Goal: Register for event/course

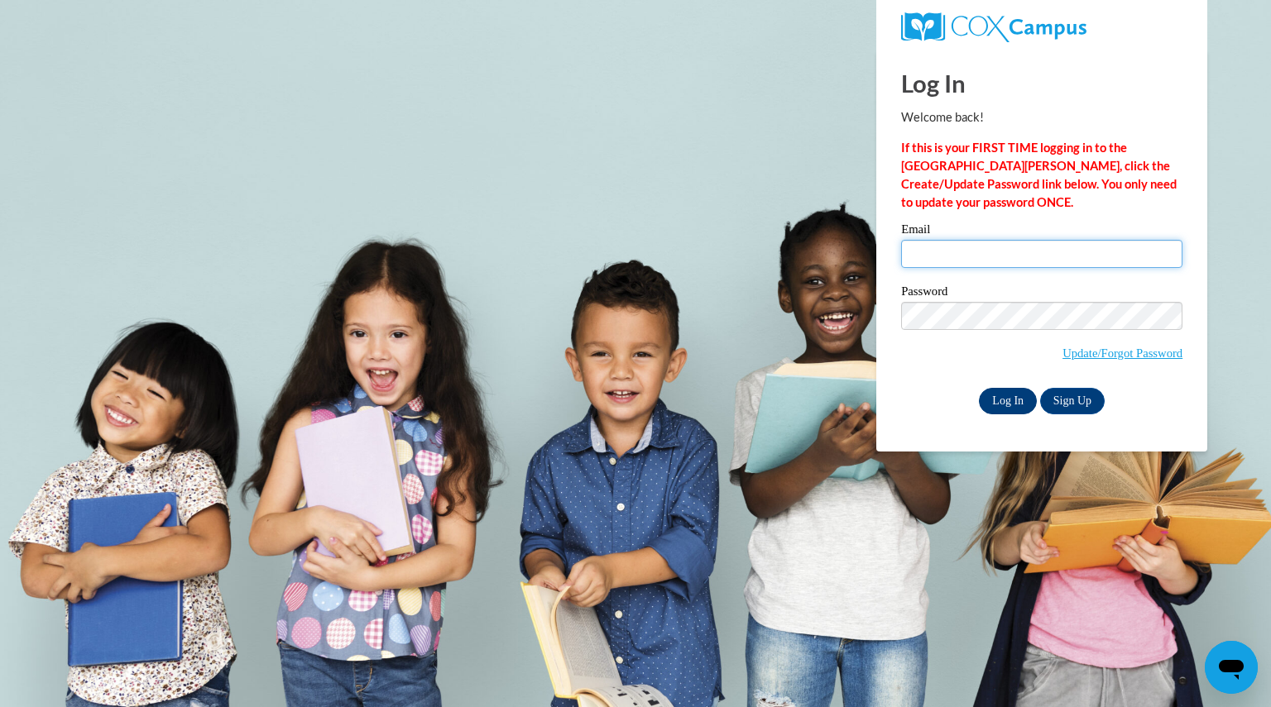
type input "spindlerjill@aasd.k12.wi.us"
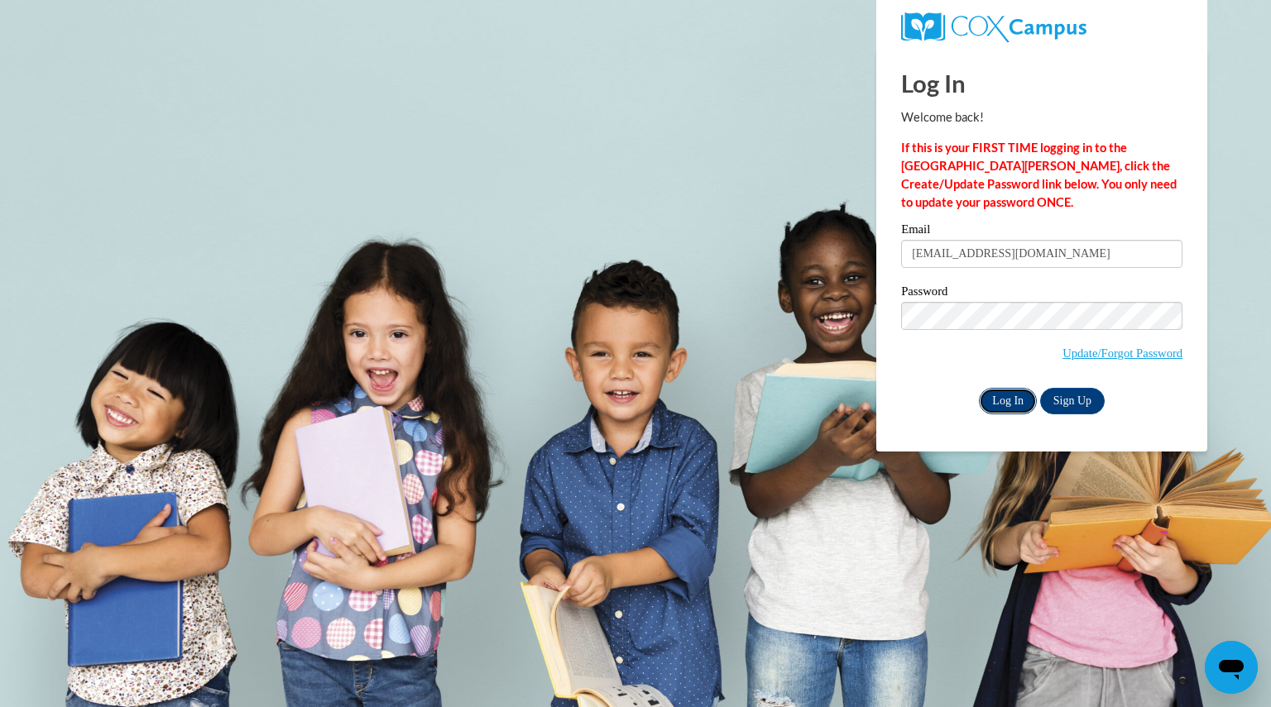
click at [1009, 399] on input "Log In" at bounding box center [1008, 401] width 58 height 26
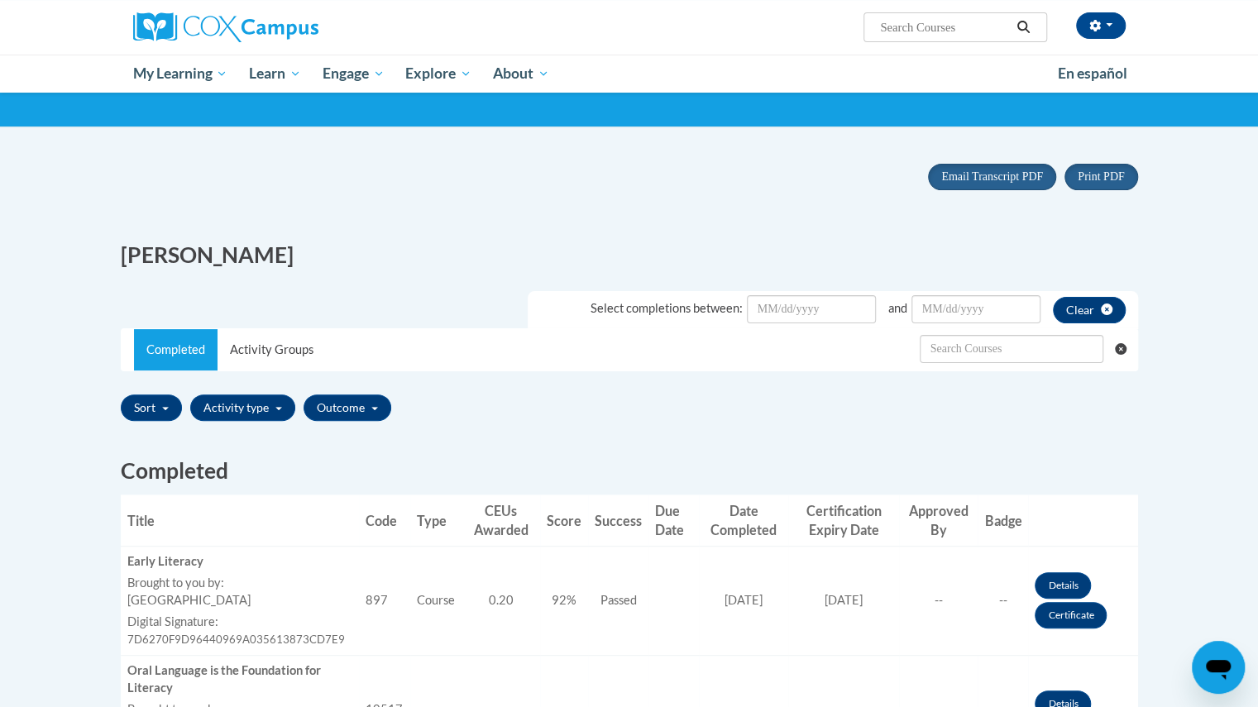
scroll to position [165, 0]
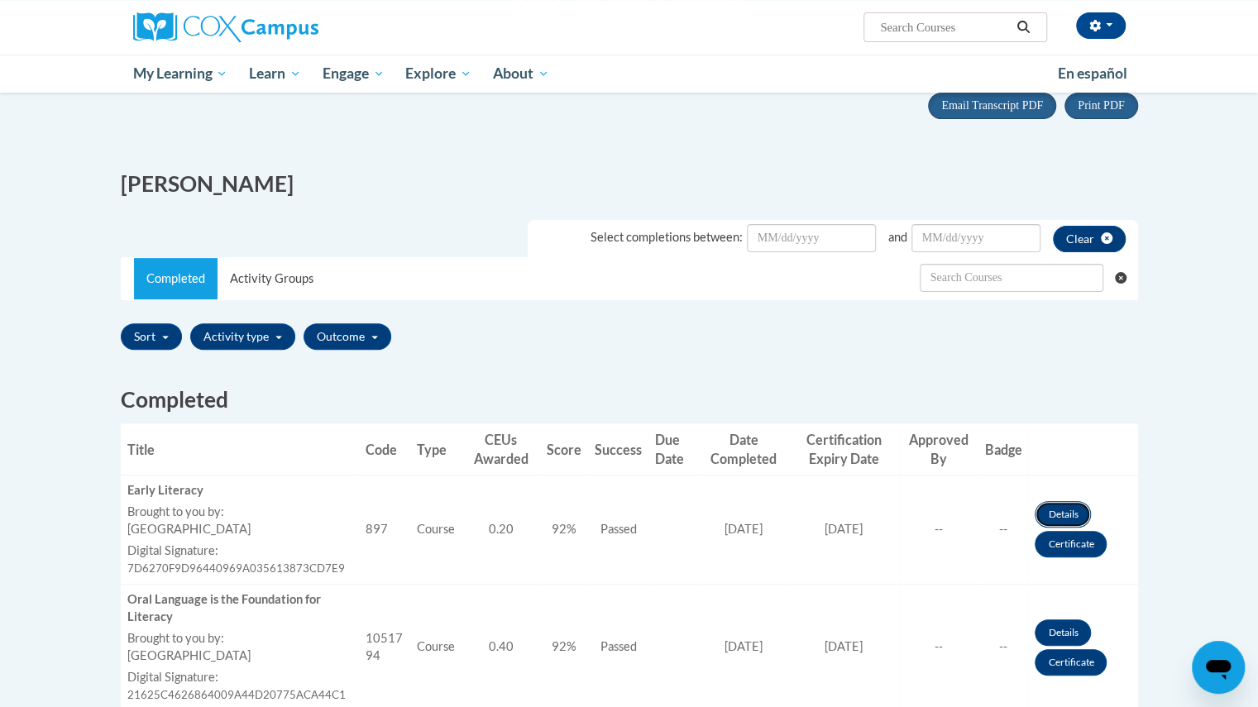
click at [1065, 509] on link "Details" at bounding box center [1063, 514] width 56 height 26
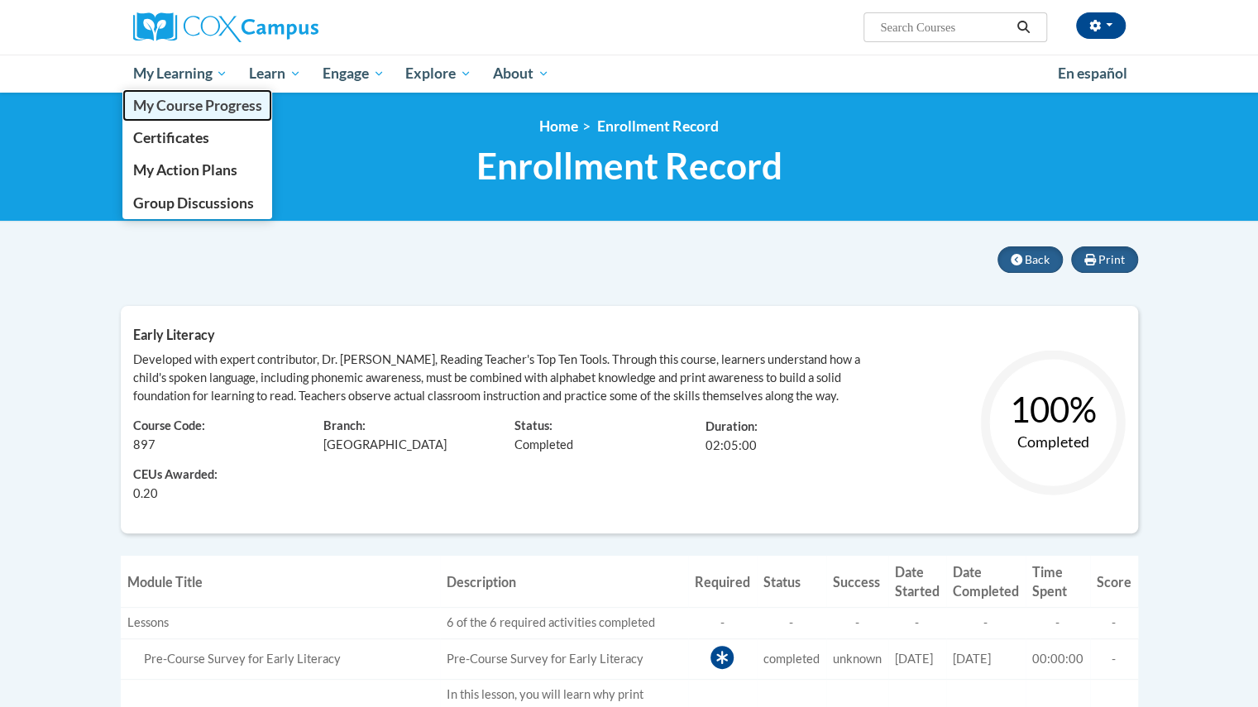
click at [189, 103] on span "My Course Progress" at bounding box center [196, 105] width 129 height 17
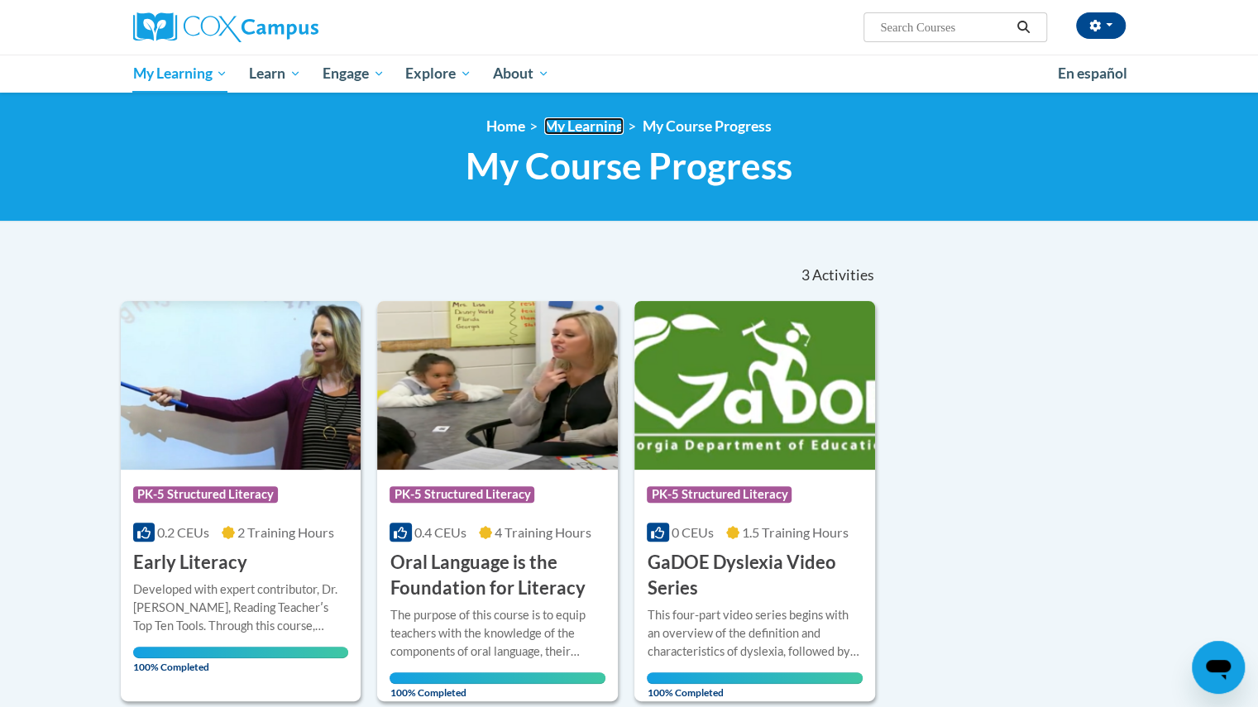
click at [585, 120] on link "My Learning" at bounding box center [583, 125] width 79 height 17
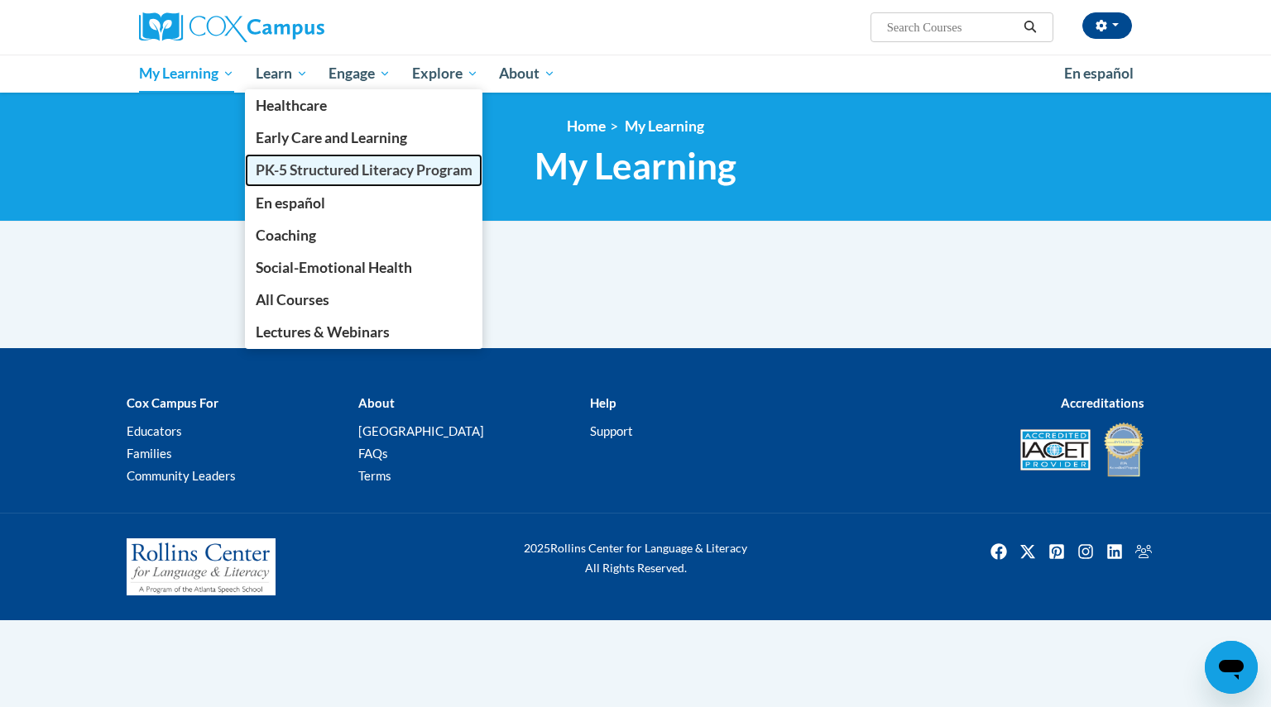
click at [319, 167] on span "PK-5 Structured Literacy Program" at bounding box center [364, 169] width 217 height 17
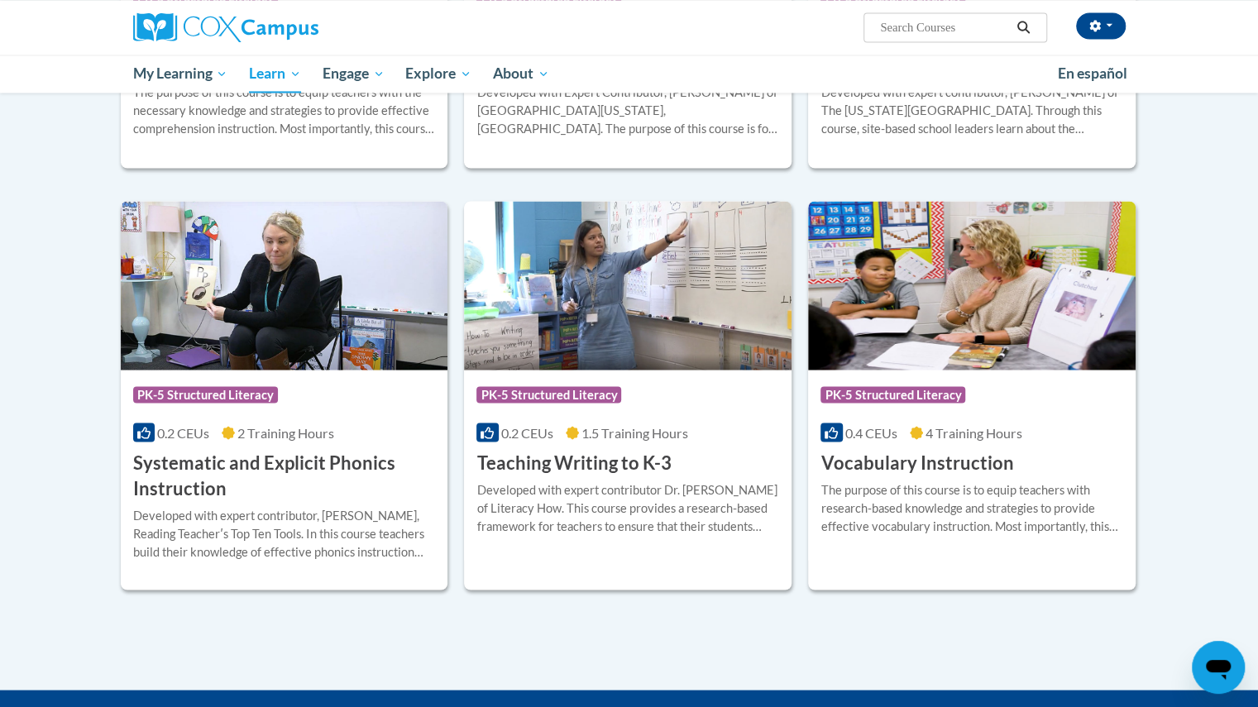
scroll to position [1737, 0]
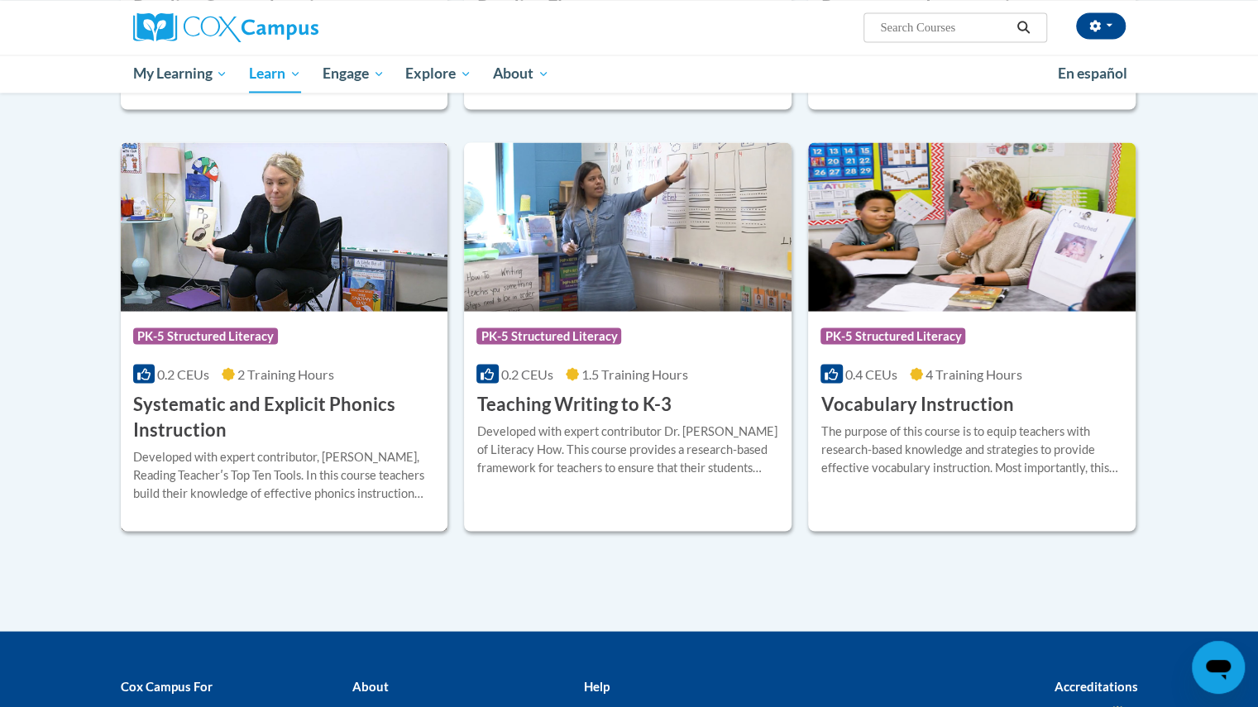
click at [286, 400] on h3 "Systematic and Explicit Phonics Instruction" at bounding box center [284, 416] width 303 height 51
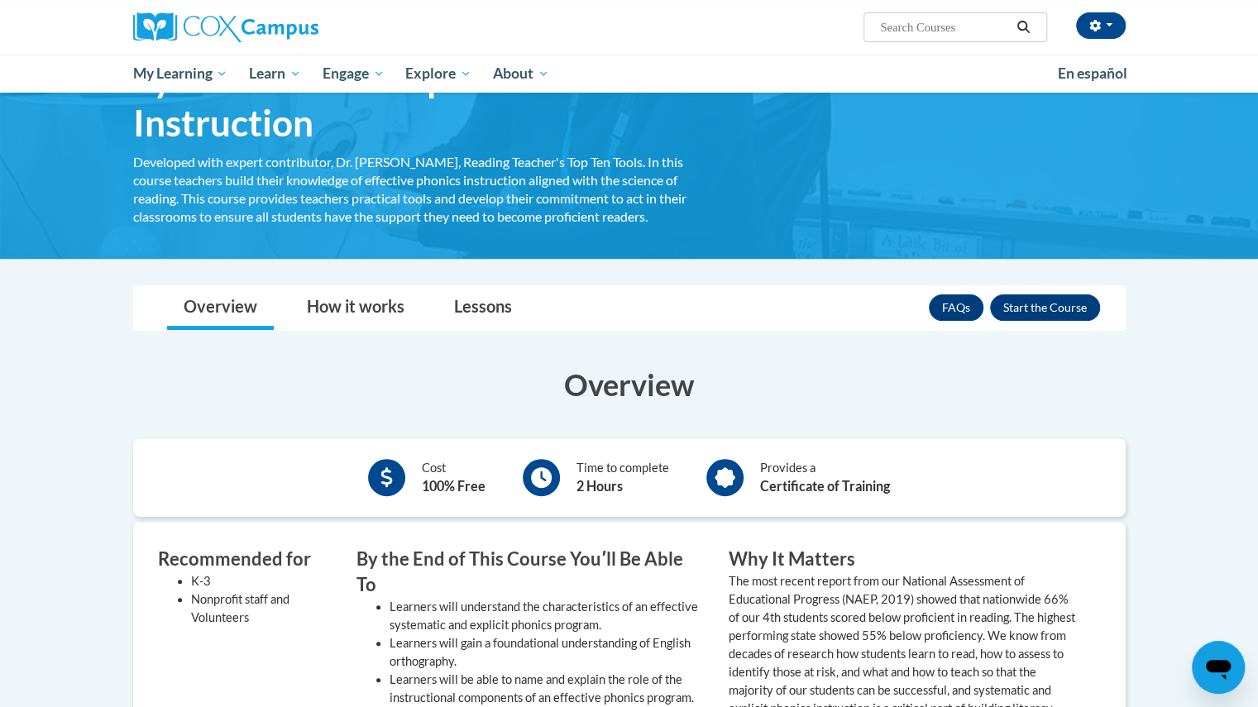
scroll to position [83, 0]
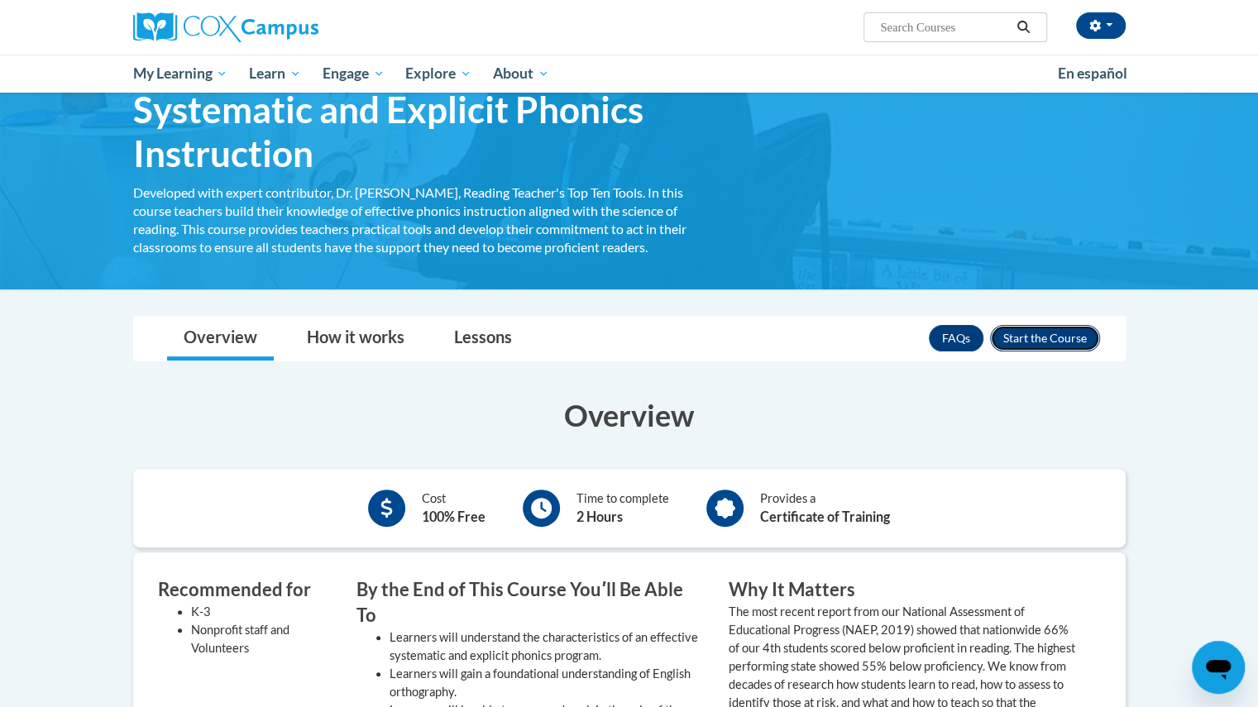
click at [1029, 337] on button "Enroll" at bounding box center [1045, 338] width 110 height 26
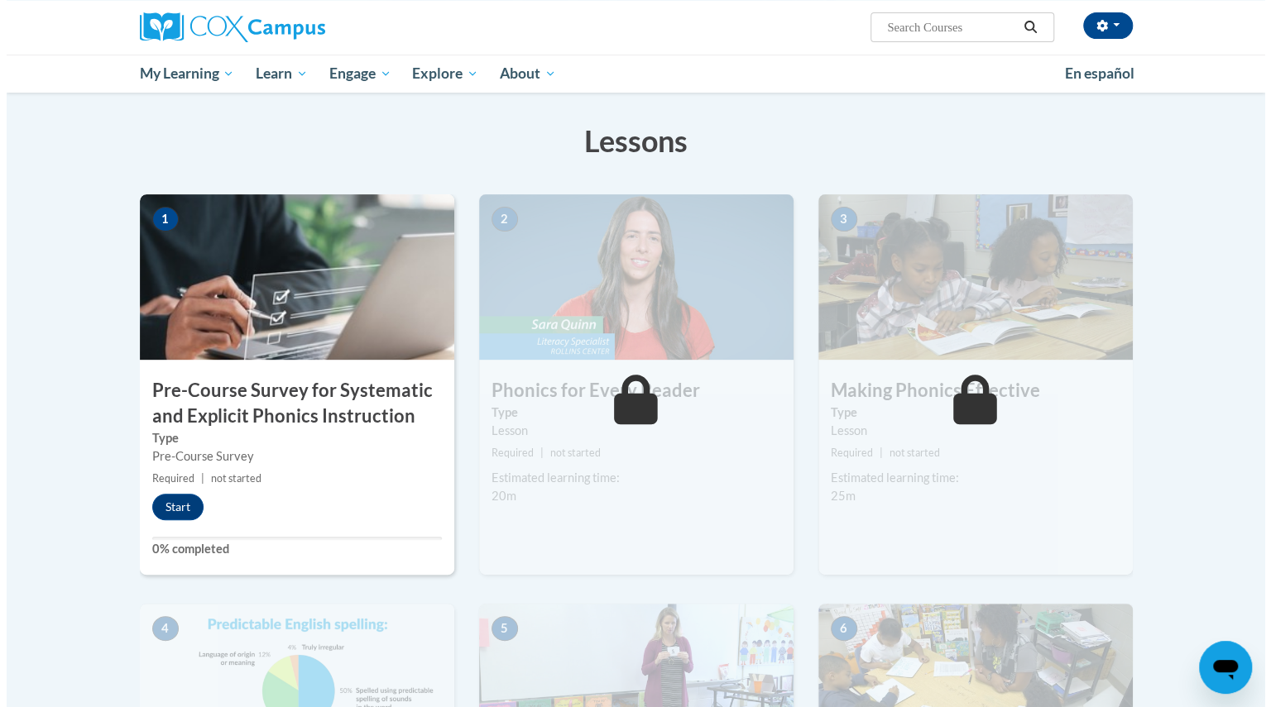
scroll to position [248, 0]
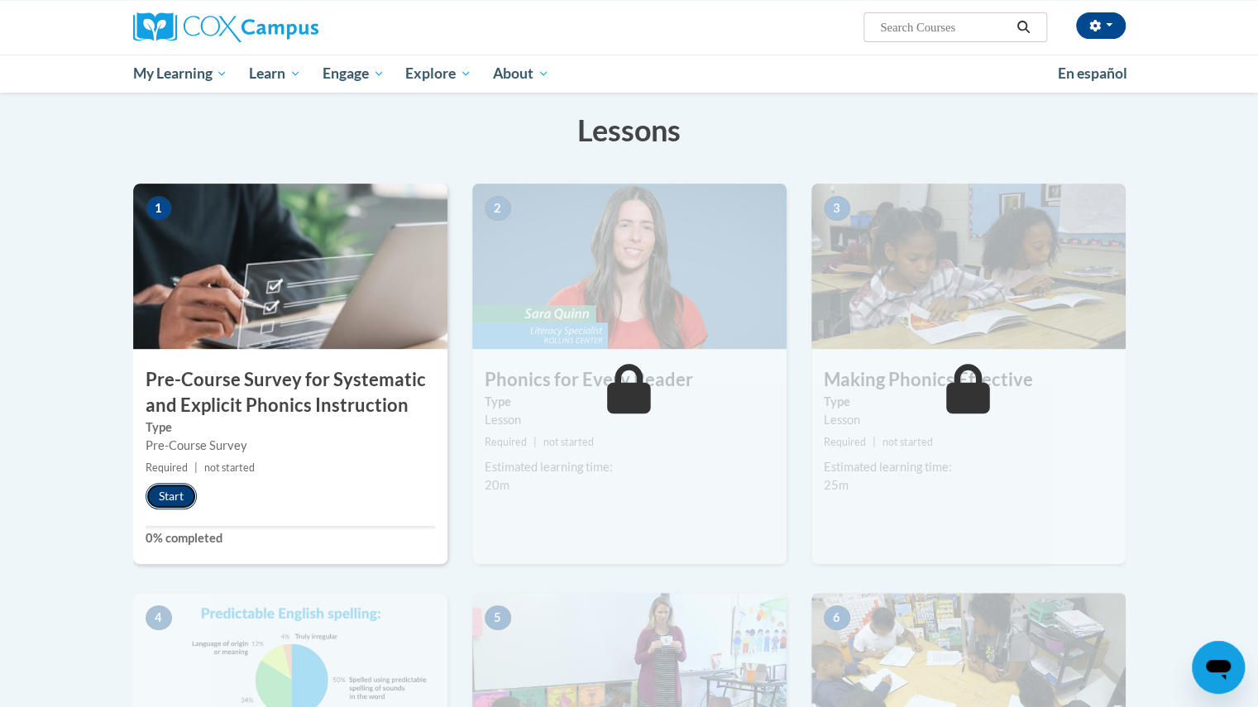
click at [163, 499] on button "Start" at bounding box center [171, 496] width 51 height 26
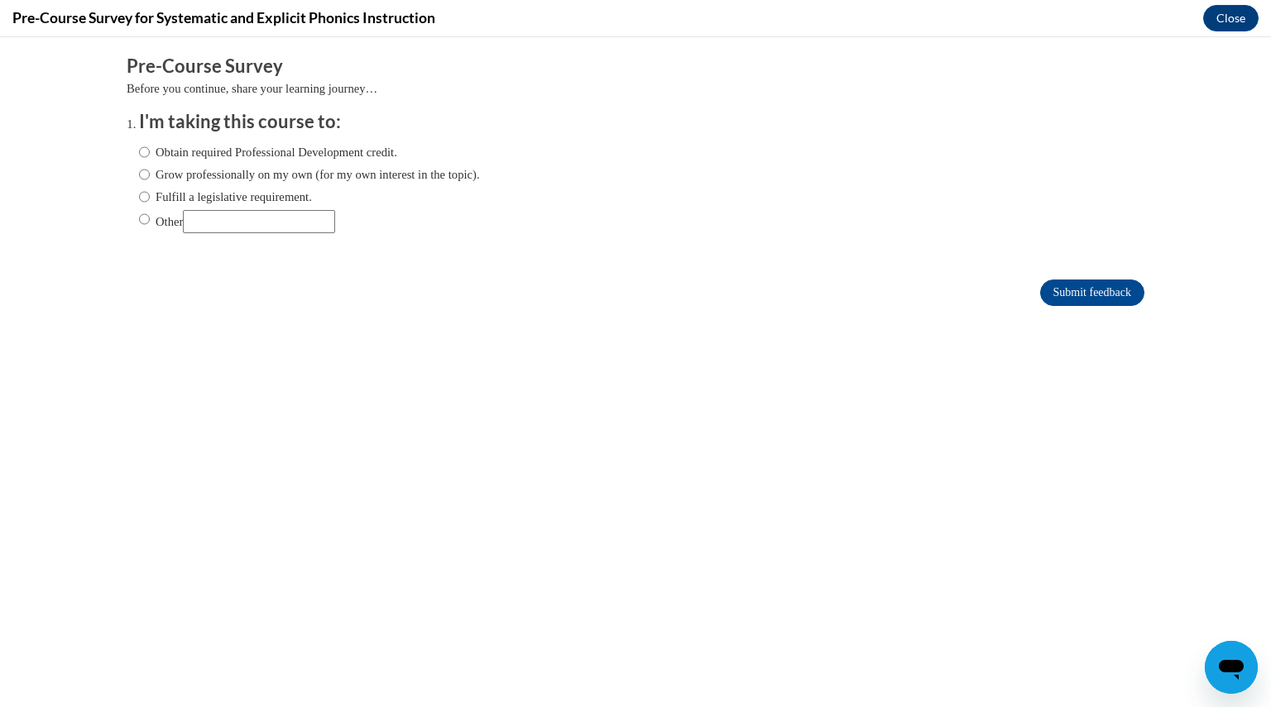
scroll to position [0, 0]
click at [139, 151] on input "Obtain required Professional Development credit." at bounding box center [144, 152] width 11 height 18
radio input "true"
click at [1062, 290] on input "Submit feedback" at bounding box center [1092, 293] width 104 height 26
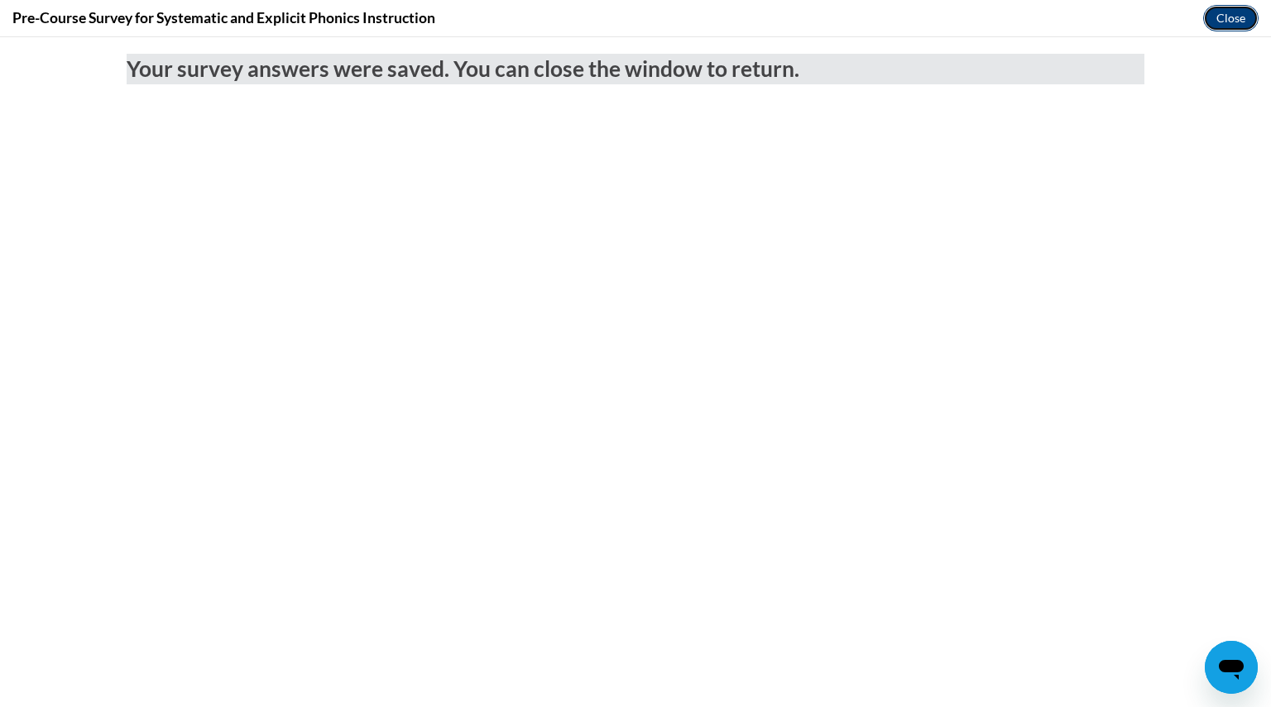
click at [1217, 14] on button "Close" at bounding box center [1230, 18] width 55 height 26
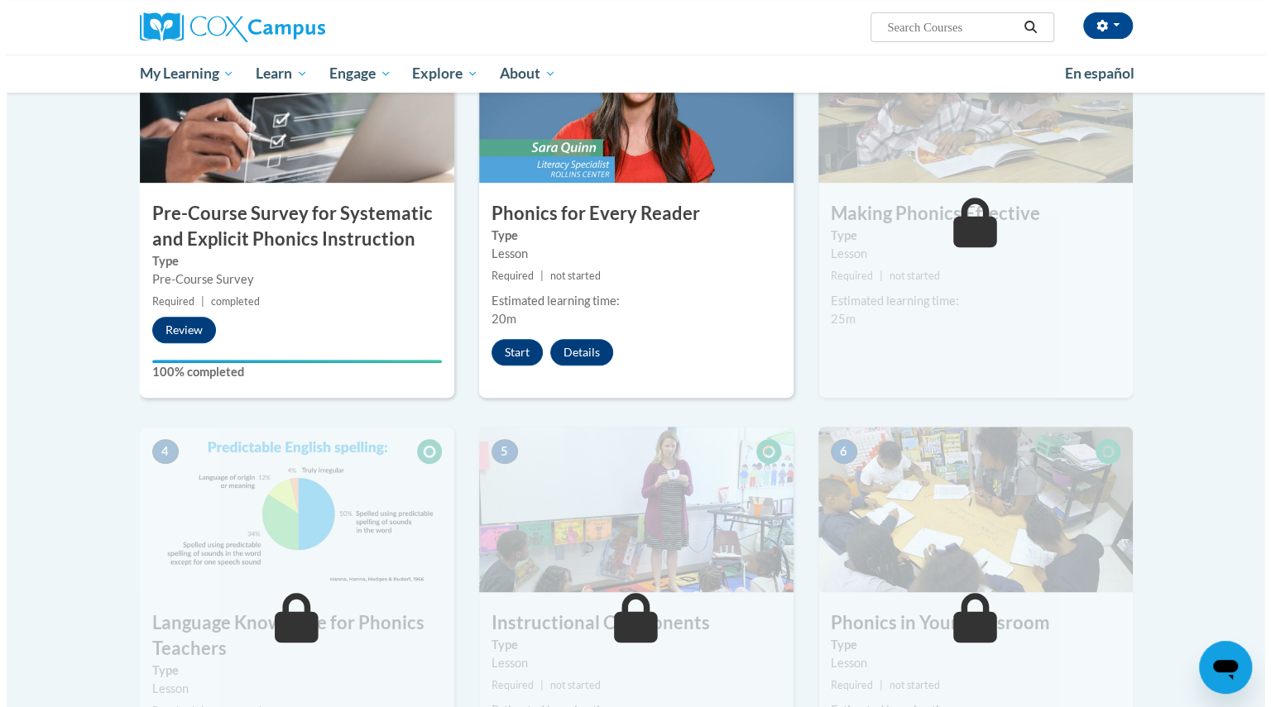
scroll to position [331, 0]
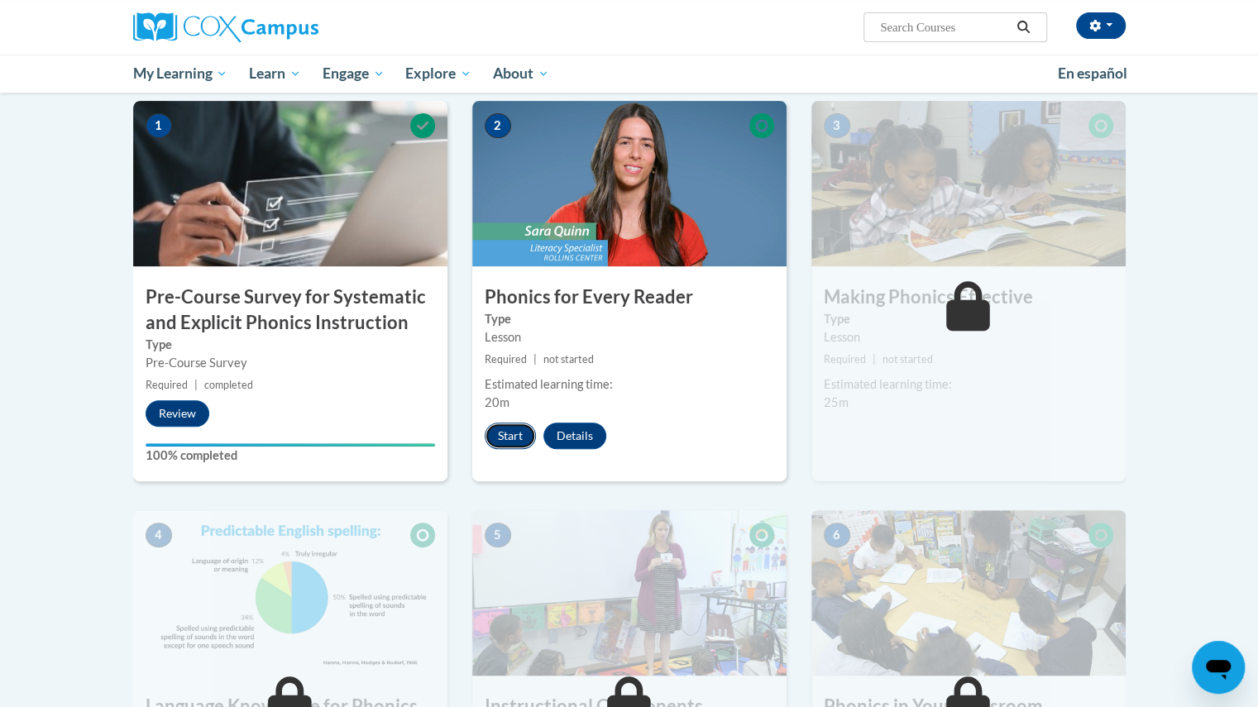
click at [511, 434] on button "Start" at bounding box center [510, 436] width 51 height 26
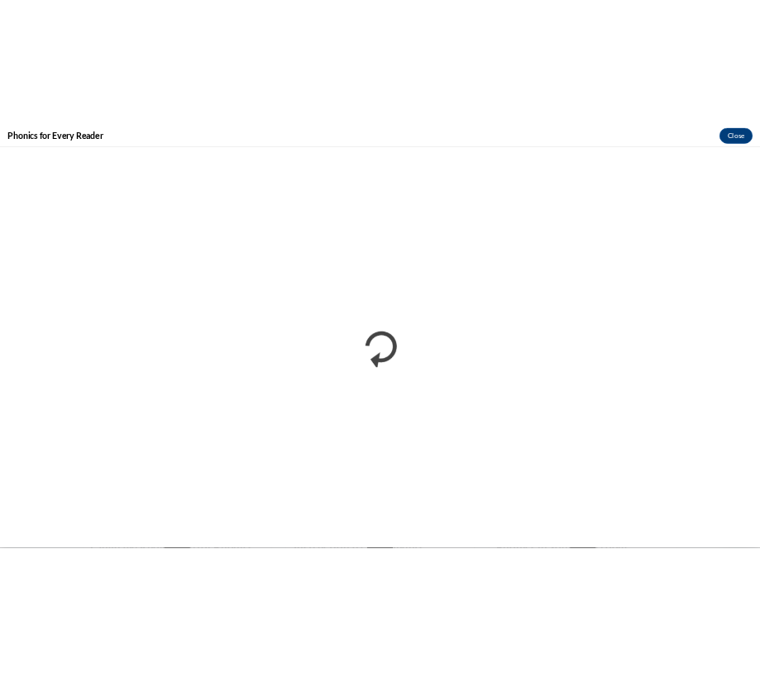
scroll to position [0, 0]
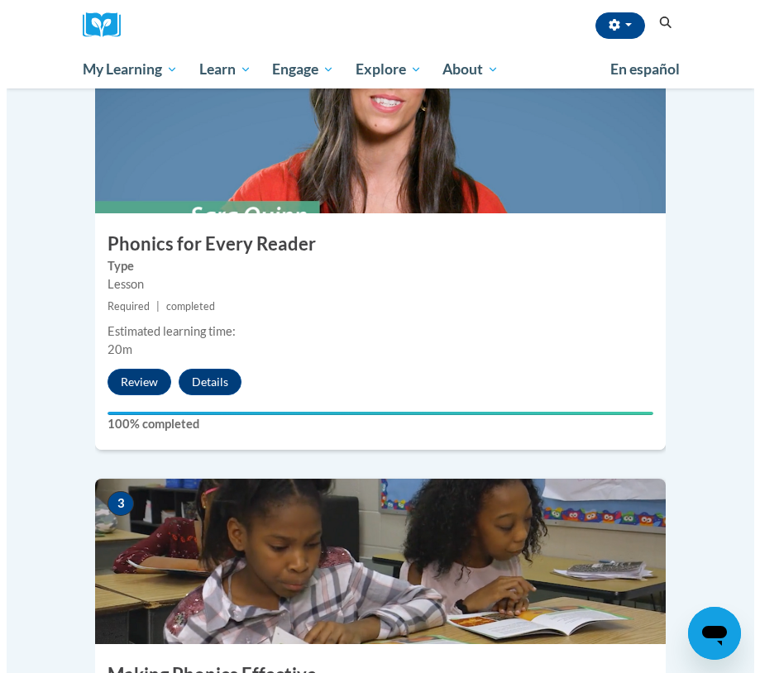
scroll to position [1076, 0]
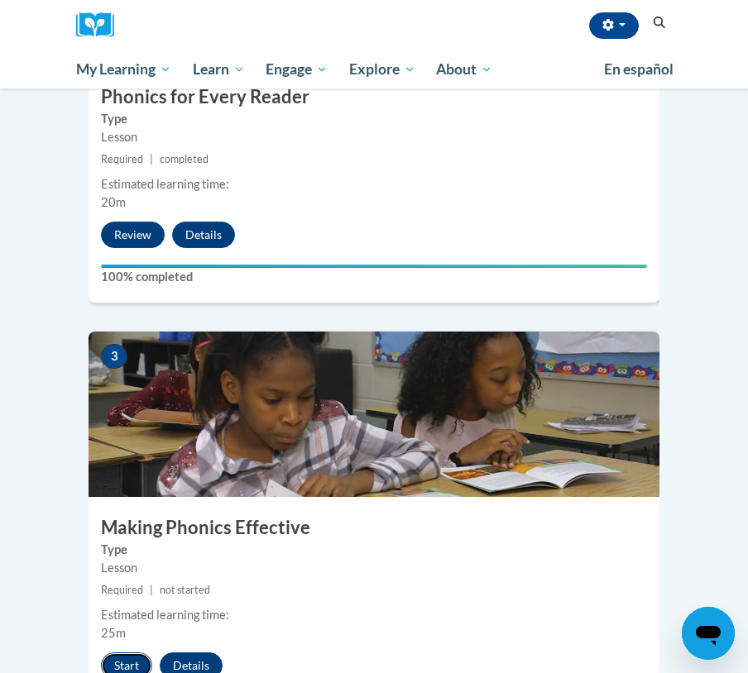
click at [132, 653] on button "Start" at bounding box center [126, 666] width 51 height 26
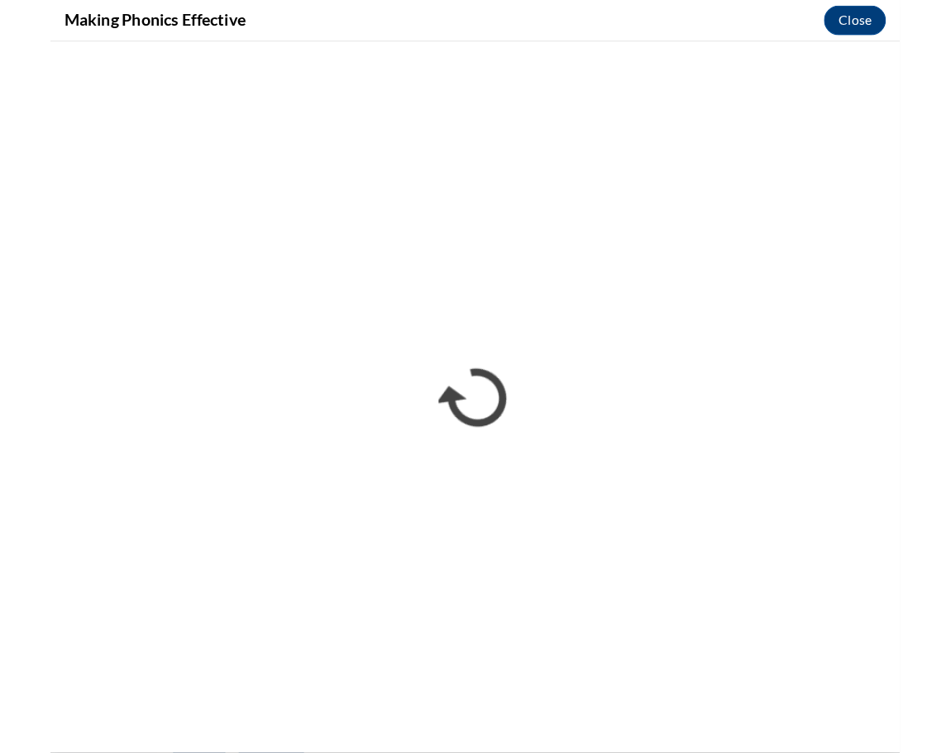
scroll to position [985, 0]
